Goal: Browse casually

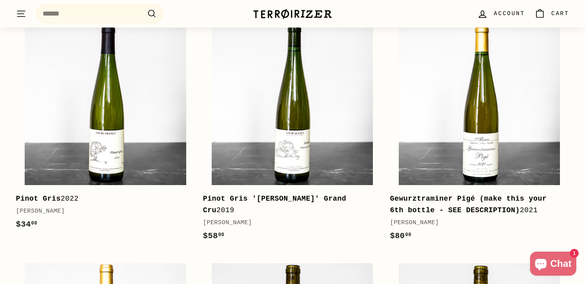
scroll to position [402, 0]
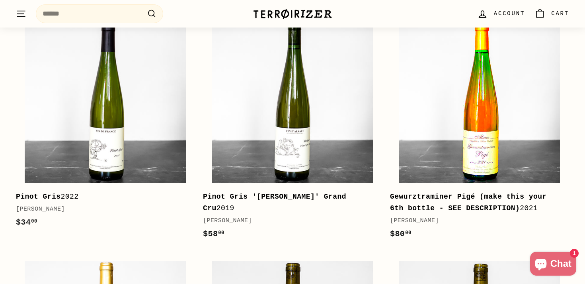
click at [481, 100] on img at bounding box center [479, 102] width 161 height 161
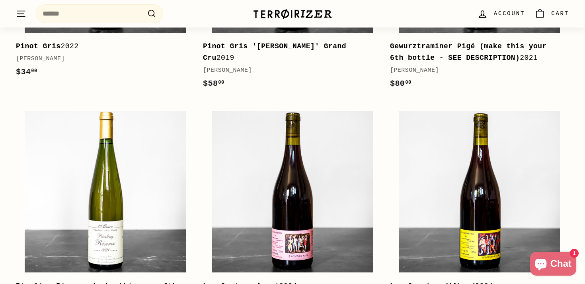
scroll to position [556, 0]
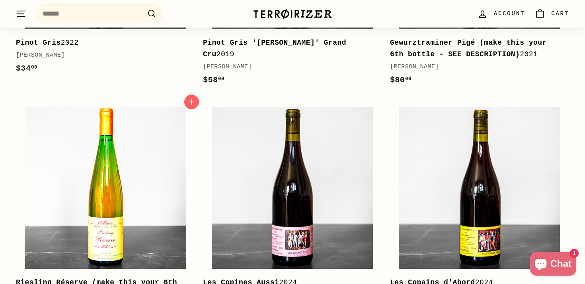
click at [132, 180] on img at bounding box center [105, 187] width 161 height 161
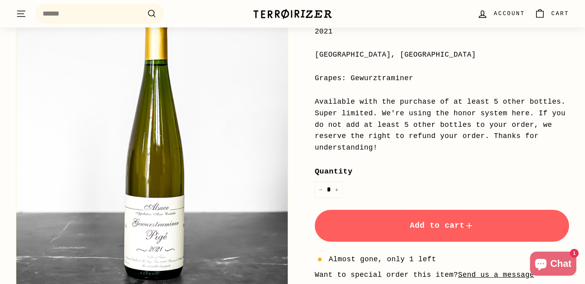
scroll to position [182, 0]
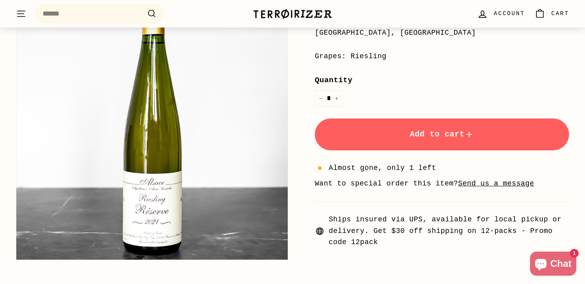
scroll to position [206, 0]
